Goal: Task Accomplishment & Management: Manage account settings

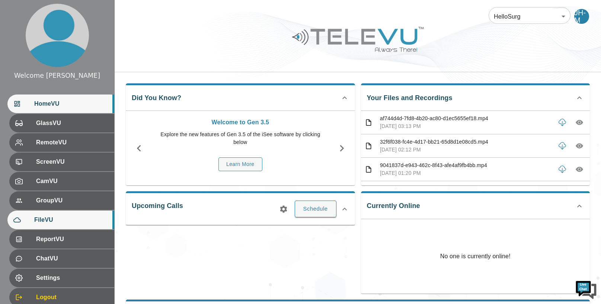
click at [64, 222] on span "FileVU" at bounding box center [71, 219] width 74 height 9
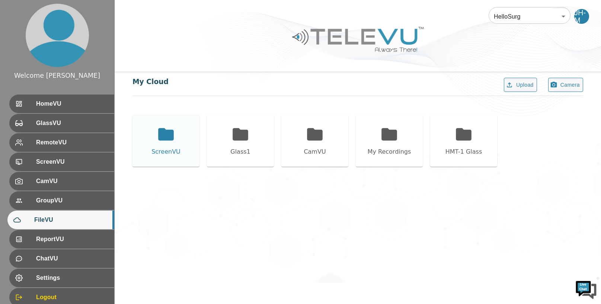
click at [165, 134] on icon at bounding box center [166, 134] width 16 height 12
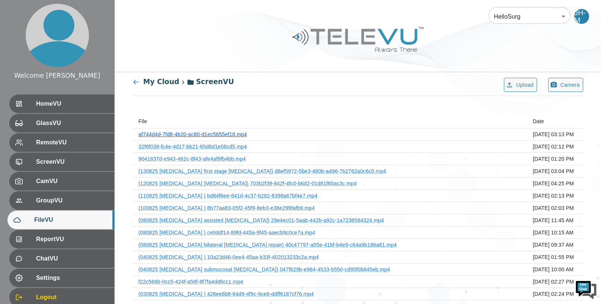
click at [232, 137] on link "af744d4d-7fd8-4b20-ac80-d1ec5655ef18.mp4" at bounding box center [192, 134] width 109 height 6
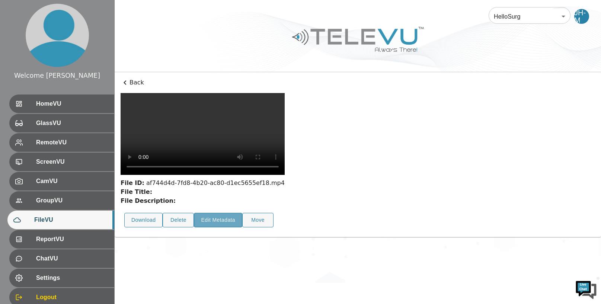
click at [216, 213] on button "Edit Metadata" at bounding box center [218, 220] width 48 height 15
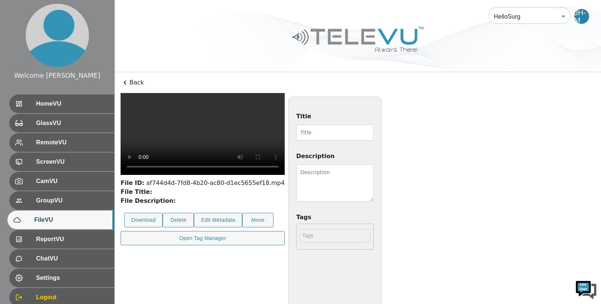
click at [374, 131] on input "Title" at bounding box center [334, 133] width 77 height 16
type input "140825 [MEDICAL_DATA]"
click at [374, 176] on textarea "Description" at bounding box center [334, 182] width 77 height 37
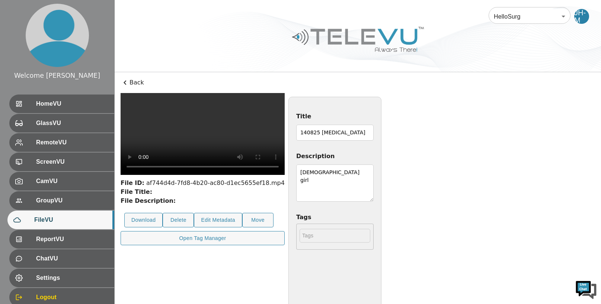
click at [374, 173] on textarea "[DEMOGRAPHIC_DATA] girl" at bounding box center [334, 182] width 77 height 37
click at [374, 175] on textarea "[DEMOGRAPHIC_DATA] obese girl" at bounding box center [334, 182] width 77 height 37
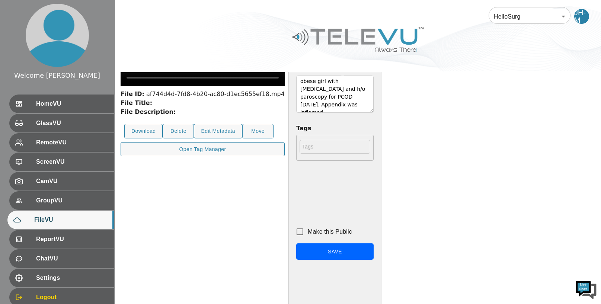
scroll to position [106, 0]
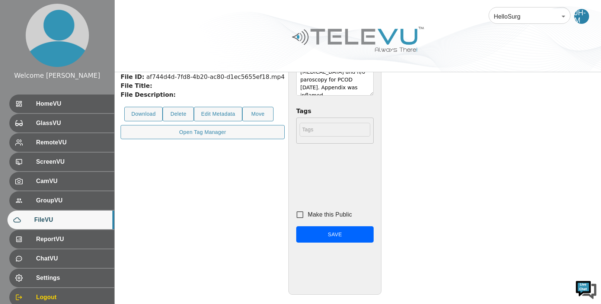
type textarea "[DEMOGRAPHIC_DATA] obese girl with [MEDICAL_DATA] and h/o paroscopy for PCOD [D…"
click at [308, 215] on input "Make this Public" at bounding box center [300, 215] width 16 height 16
checkbox input "true"
click at [374, 237] on button "Save" at bounding box center [334, 234] width 77 height 17
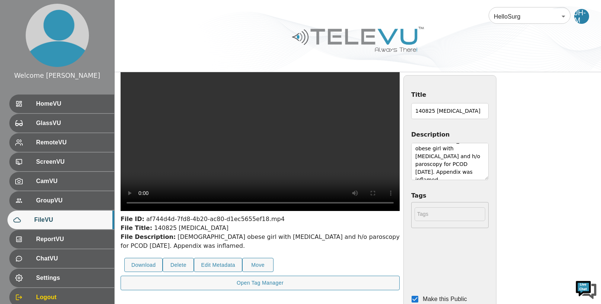
scroll to position [0, 0]
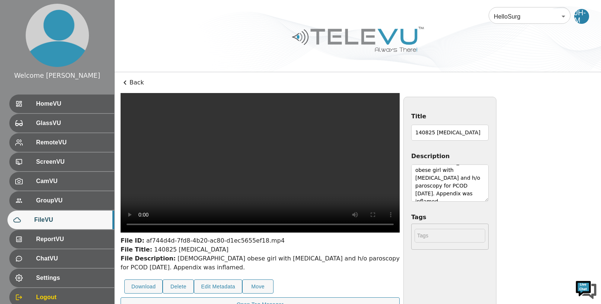
click at [125, 81] on icon at bounding box center [125, 82] width 3 height 4
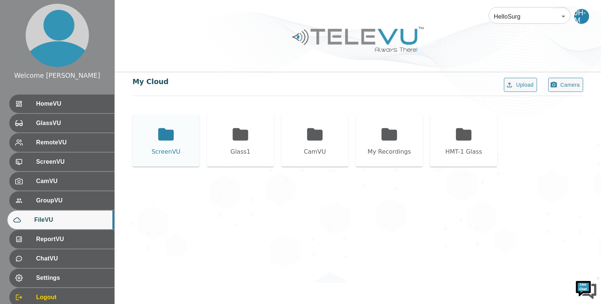
click at [168, 139] on icon at bounding box center [166, 134] width 16 height 12
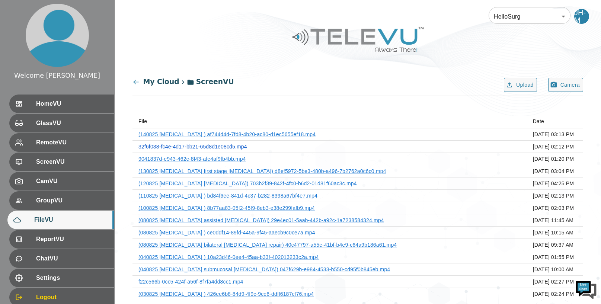
click at [232, 145] on link "32f6f038-fc4e-4d17-bb21-65d8d1e08cd5.mp4" at bounding box center [192, 147] width 109 height 6
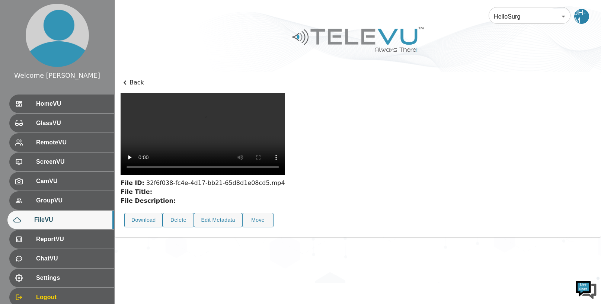
scroll to position [8, 0]
click at [219, 227] on button "Edit Metadata" at bounding box center [218, 220] width 48 height 15
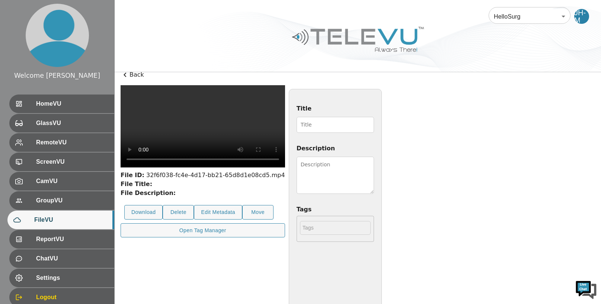
click at [374, 122] on input "Title" at bounding box center [335, 125] width 77 height 16
type input "140825 [MEDICAL_DATA]"
click at [374, 167] on textarea "Description" at bounding box center [335, 175] width 77 height 37
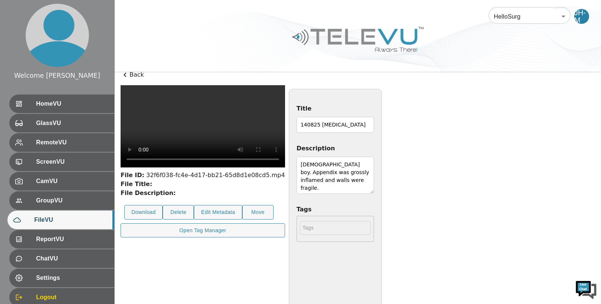
click at [374, 172] on textarea "[DEMOGRAPHIC_DATA] boy. Appendix was grossly inflamed and walls were fragile." at bounding box center [335, 175] width 77 height 37
click at [374, 191] on textarea "[DEMOGRAPHIC_DATA] boy. Appendix was grossly inflamed and gangrenous walls were…" at bounding box center [335, 175] width 77 height 37
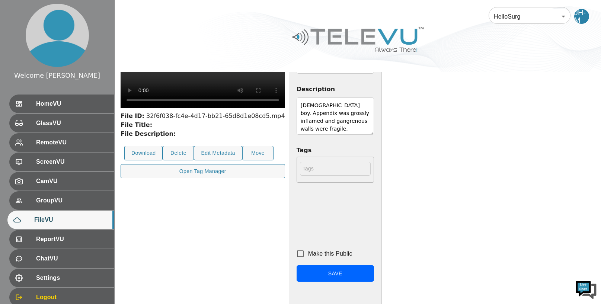
scroll to position [106, 0]
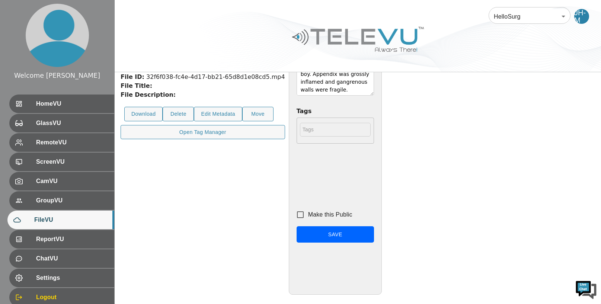
type textarea "[DEMOGRAPHIC_DATA] boy. Appendix was grossly inflamed and gangrenous walls were…"
click at [308, 214] on input "Make this Public" at bounding box center [300, 215] width 16 height 16
checkbox input "true"
click at [374, 233] on button "Save" at bounding box center [335, 234] width 77 height 17
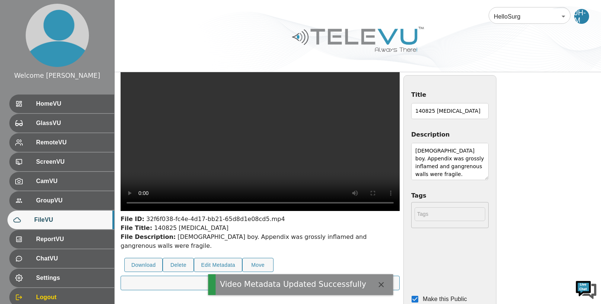
scroll to position [0, 0]
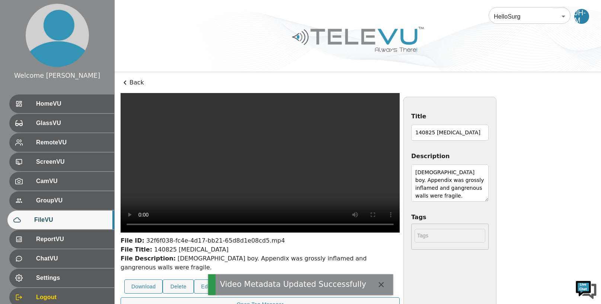
click at [126, 82] on icon at bounding box center [125, 82] width 9 height 9
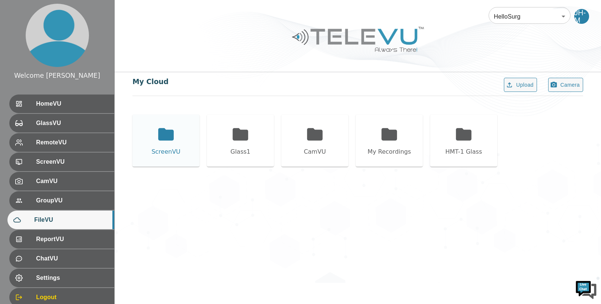
click at [165, 138] on icon at bounding box center [166, 134] width 16 height 12
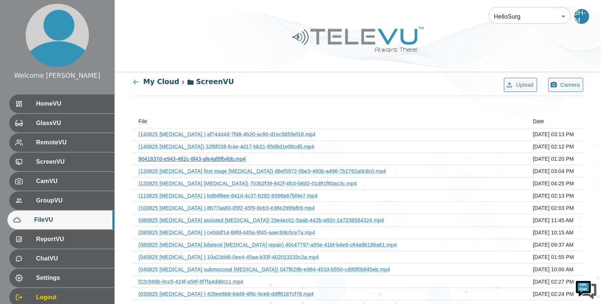
click at [225, 159] on link "9041837d-e943-462c-8f43-afe4af9fb4bb.mp4" at bounding box center [192, 159] width 108 height 6
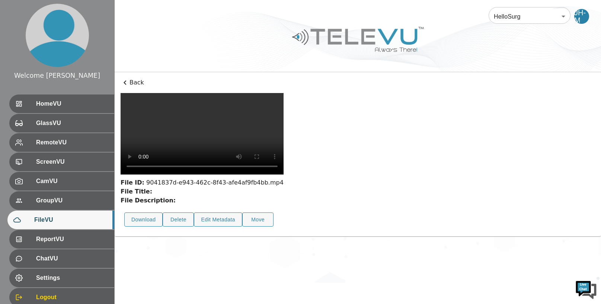
click at [125, 82] on icon at bounding box center [125, 82] width 9 height 9
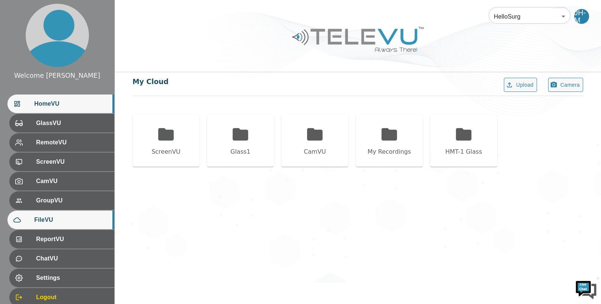
click at [55, 101] on span "HomeVU" at bounding box center [71, 103] width 74 height 9
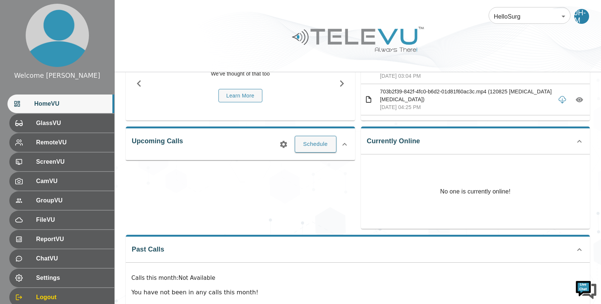
scroll to position [75, 0]
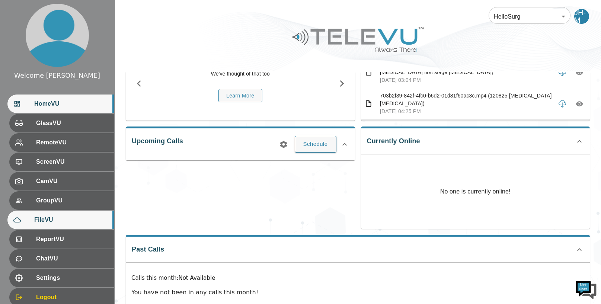
click at [65, 219] on span "FileVU" at bounding box center [71, 219] width 74 height 9
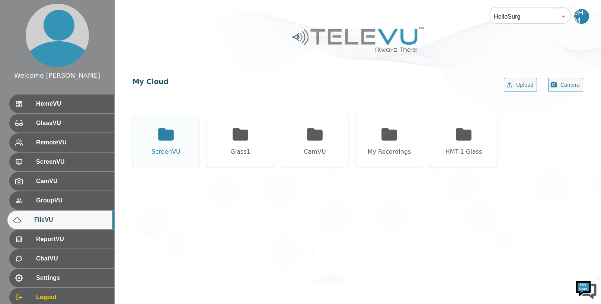
click at [169, 135] on icon at bounding box center [166, 134] width 16 height 12
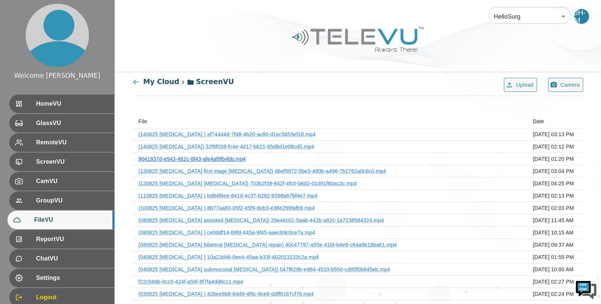
click at [219, 160] on link "9041837d-e943-462c-8f43-afe4af9fb4bb.mp4" at bounding box center [192, 159] width 108 height 6
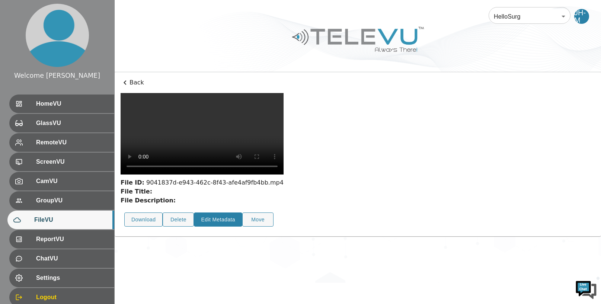
click at [209, 212] on button "Edit Metadata" at bounding box center [218, 219] width 48 height 15
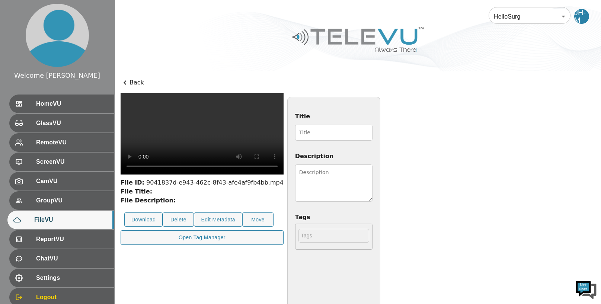
click at [307, 135] on input "Title" at bounding box center [333, 133] width 77 height 16
type input "140825 [MEDICAL_DATA]"
click at [372, 173] on textarea "Description" at bounding box center [333, 182] width 77 height 37
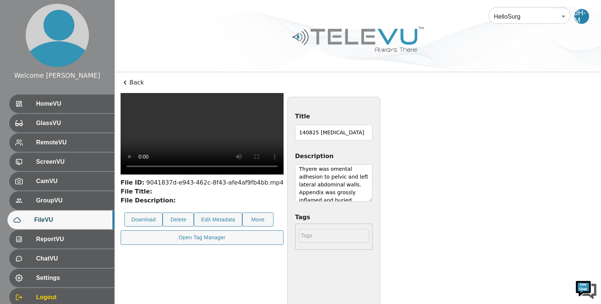
scroll to position [41, 0]
click at [372, 179] on textarea "[DEMOGRAPHIC_DATA] [DEMOGRAPHIC_DATA] with previous h/o 3 cesarian operations. …" at bounding box center [333, 182] width 77 height 37
click at [372, 213] on label "Tags" at bounding box center [333, 217] width 77 height 9
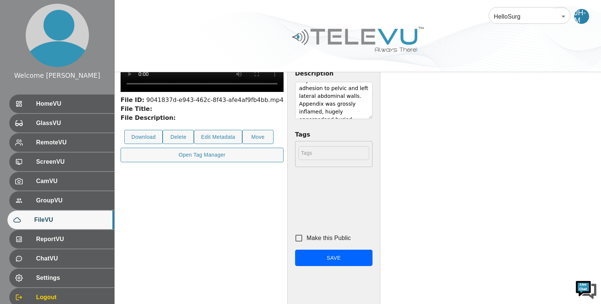
scroll to position [81, 0]
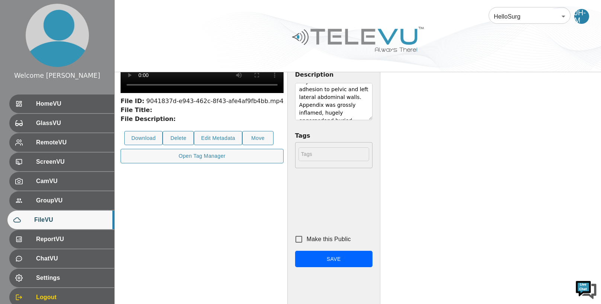
click at [372, 105] on textarea "[DEMOGRAPHIC_DATA] [DEMOGRAPHIC_DATA] with previous h/o 3 cesarian operations. …" at bounding box center [333, 101] width 77 height 37
type textarea "[DEMOGRAPHIC_DATA] [DEMOGRAPHIC_DATA] with previous h/o 3 cesarian operations. …"
click at [307, 237] on input "Make this Public" at bounding box center [299, 239] width 16 height 16
checkbox input "true"
click at [372, 262] on button "Save" at bounding box center [333, 259] width 77 height 17
